Goal: Information Seeking & Learning: Check status

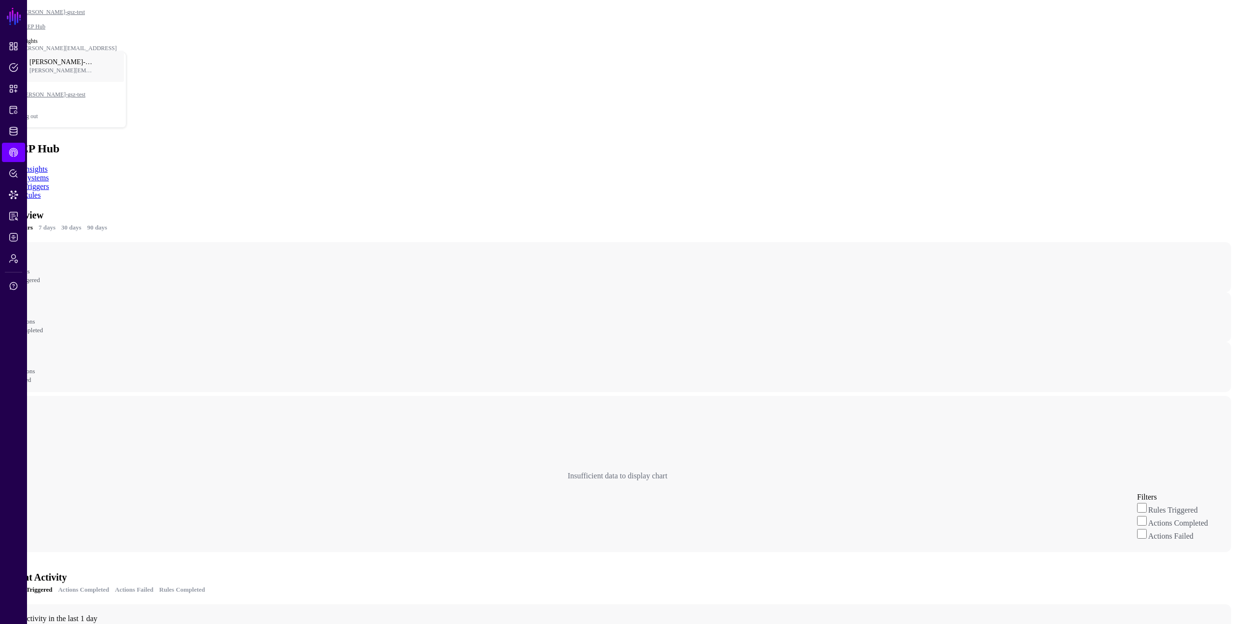
drag, startPoint x: 778, startPoint y: 219, endPoint x: 639, endPoint y: 259, distance: 144.7
click at [778, 218] on app-caephub-insights "Overview 24 hours 7 days 30 days 90 days - Rules Triggered - Actions Completed …" at bounding box center [617, 420] width 1227 height 426
drag, startPoint x: 399, startPoint y: 270, endPoint x: 311, endPoint y: 270, distance: 87.8
click at [311, 404] on div "Insufficient data to display chart Filters Rules Triggered Actions Completed Ac…" at bounding box center [618, 476] width 1212 height 145
copy div "Insufficient data to displa"
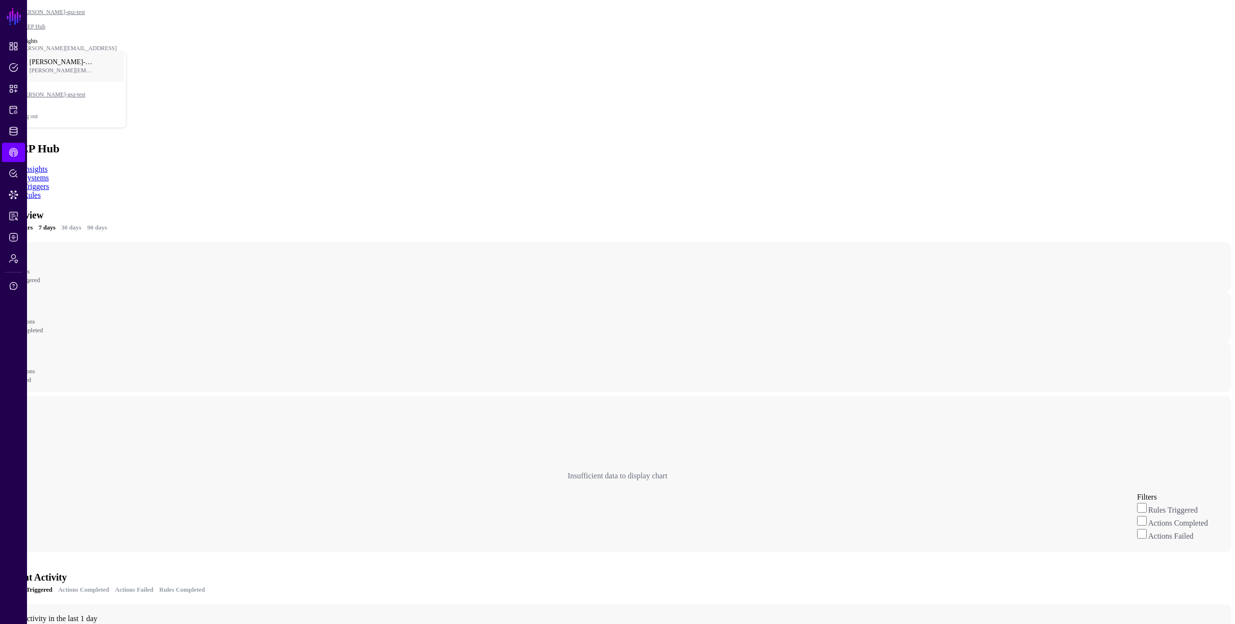
click at [55, 223] on link "7 days" at bounding box center [47, 228] width 17 height 10
click at [82, 223] on link "30 days" at bounding box center [71, 228] width 20 height 10
click at [33, 223] on link "24 hours" at bounding box center [21, 228] width 23 height 10
click at [551, 207] on div "Overview 24 hours 7 days 30 days 90 days - Rules Triggered - Actions Completed …" at bounding box center [617, 420] width 1227 height 426
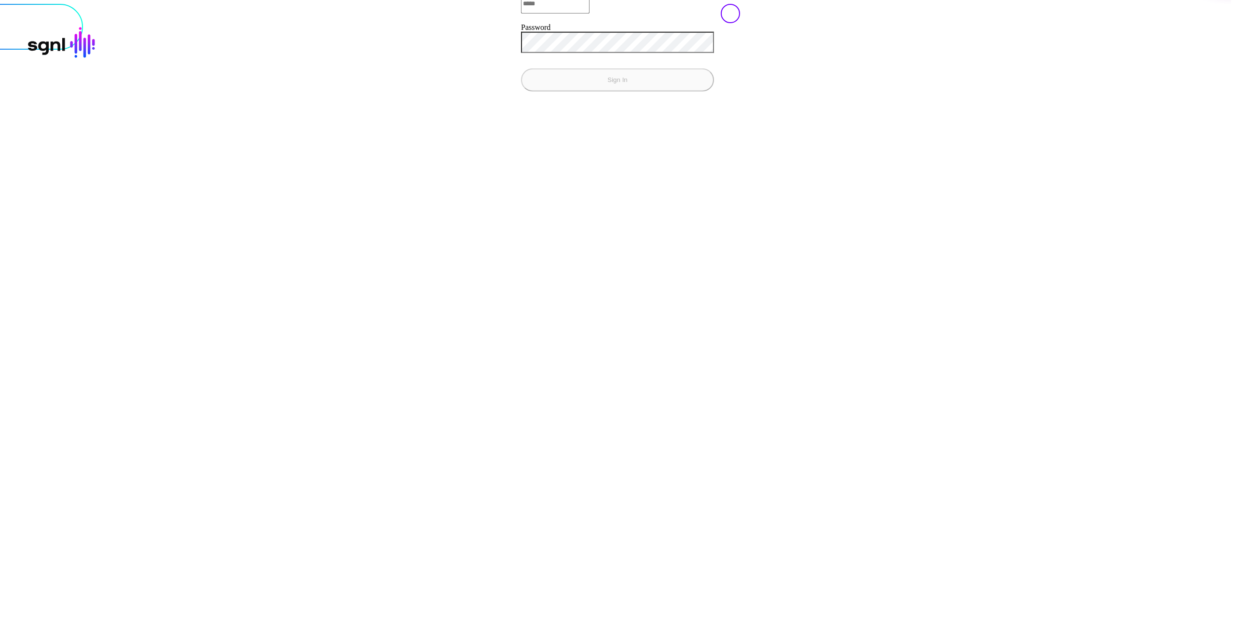
type input "**********"
click at [521, 91] on button "Sign In" at bounding box center [617, 79] width 193 height 23
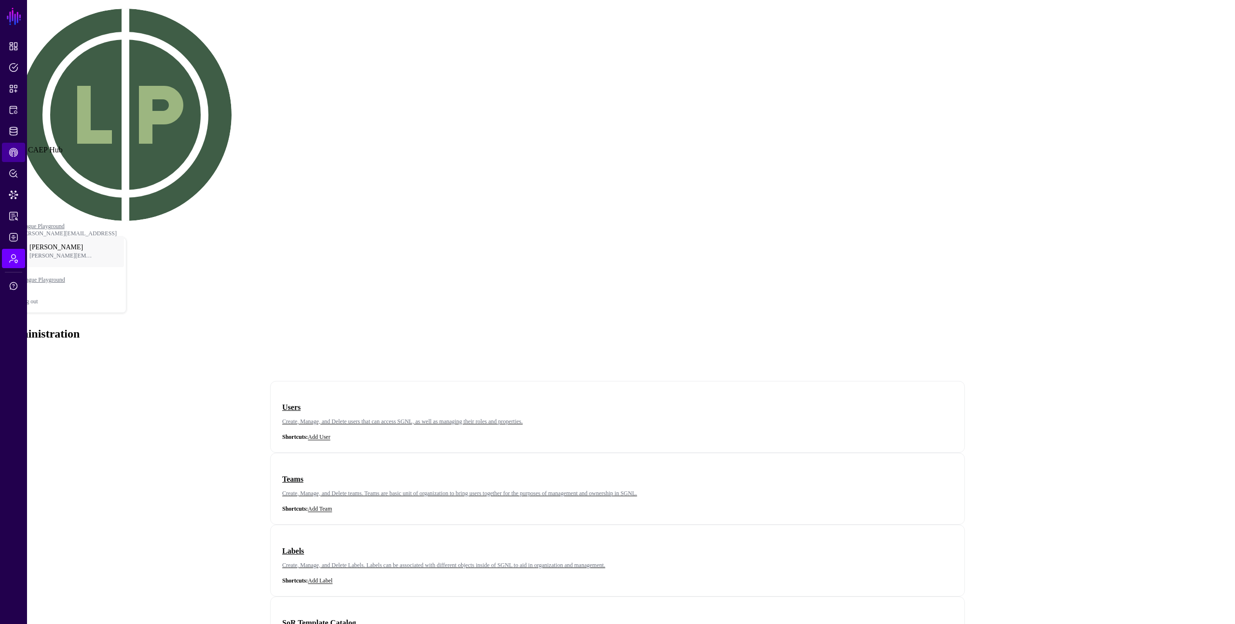
click at [9, 156] on span "CAEP Hub" at bounding box center [14, 153] width 10 height 10
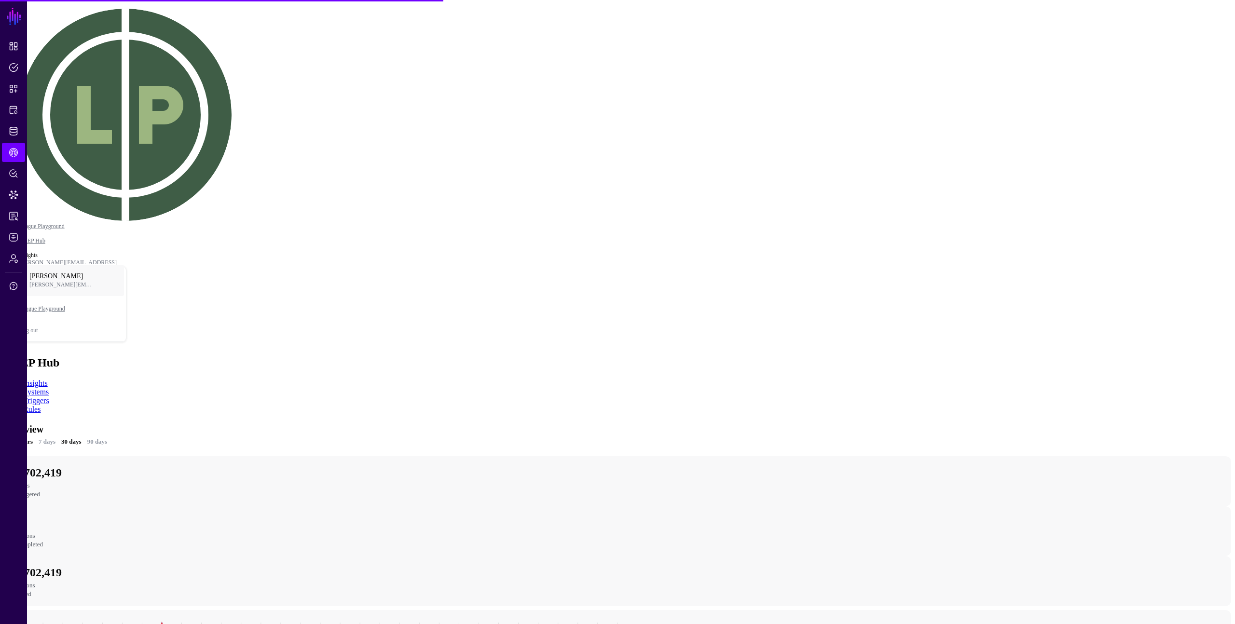
click at [33, 437] on link "24 hours" at bounding box center [21, 442] width 23 height 10
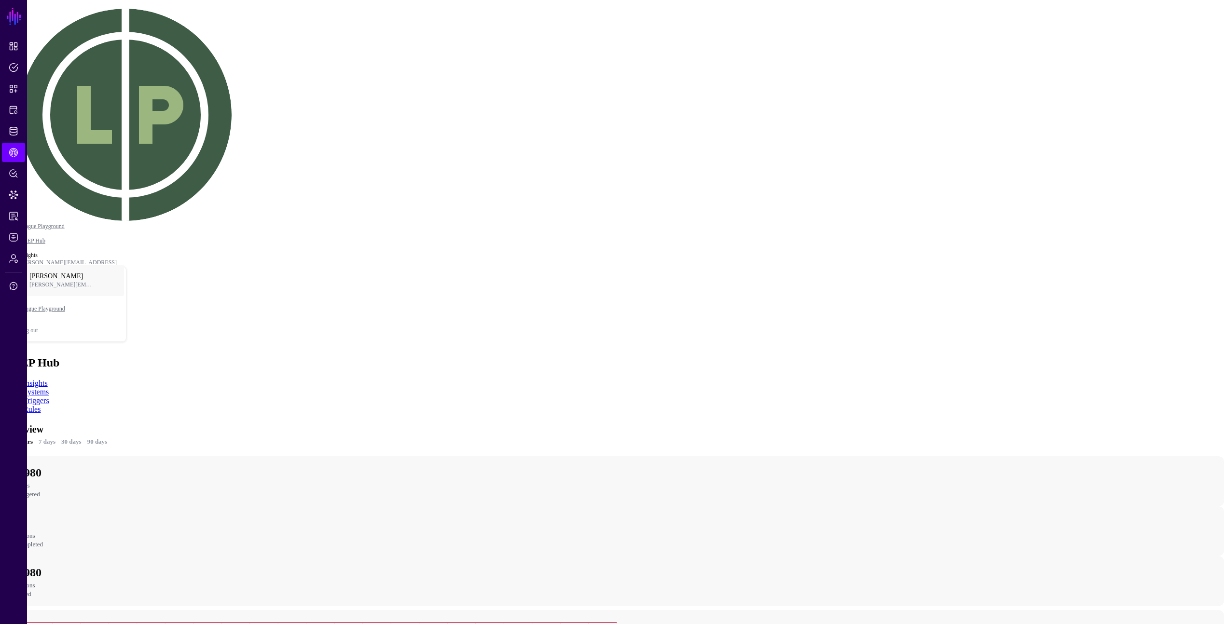
drag, startPoint x: 895, startPoint y: 352, endPoint x: 889, endPoint y: 350, distance: 6.3
